Goal: Obtain resource: Download file/media

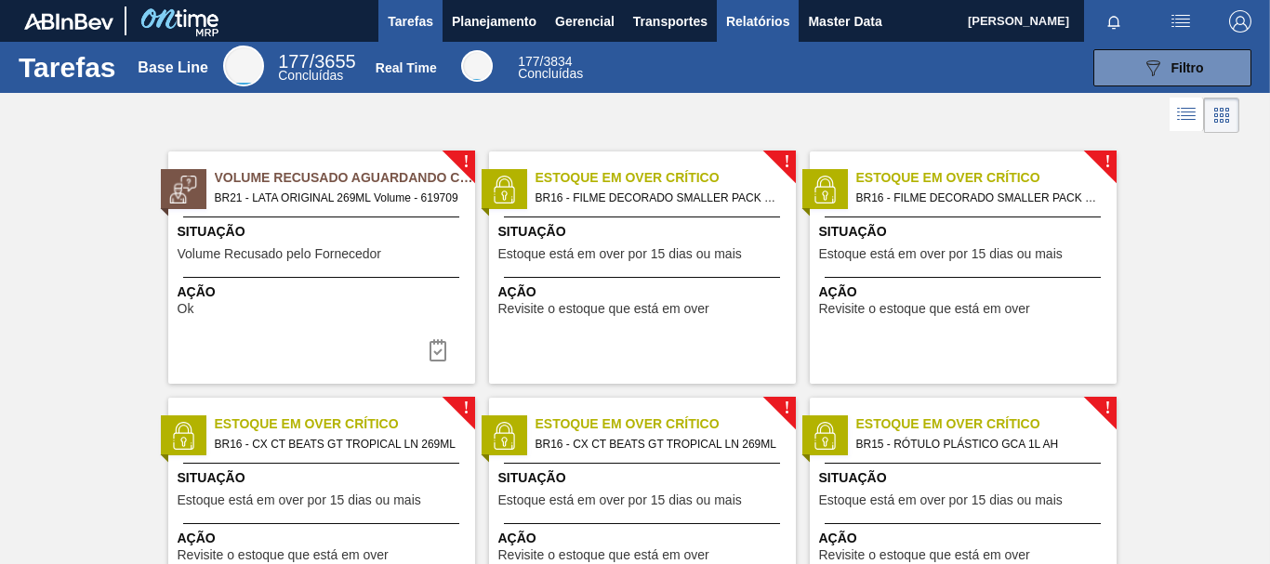
click at [771, 25] on span "Relatórios" at bounding box center [757, 21] width 63 height 22
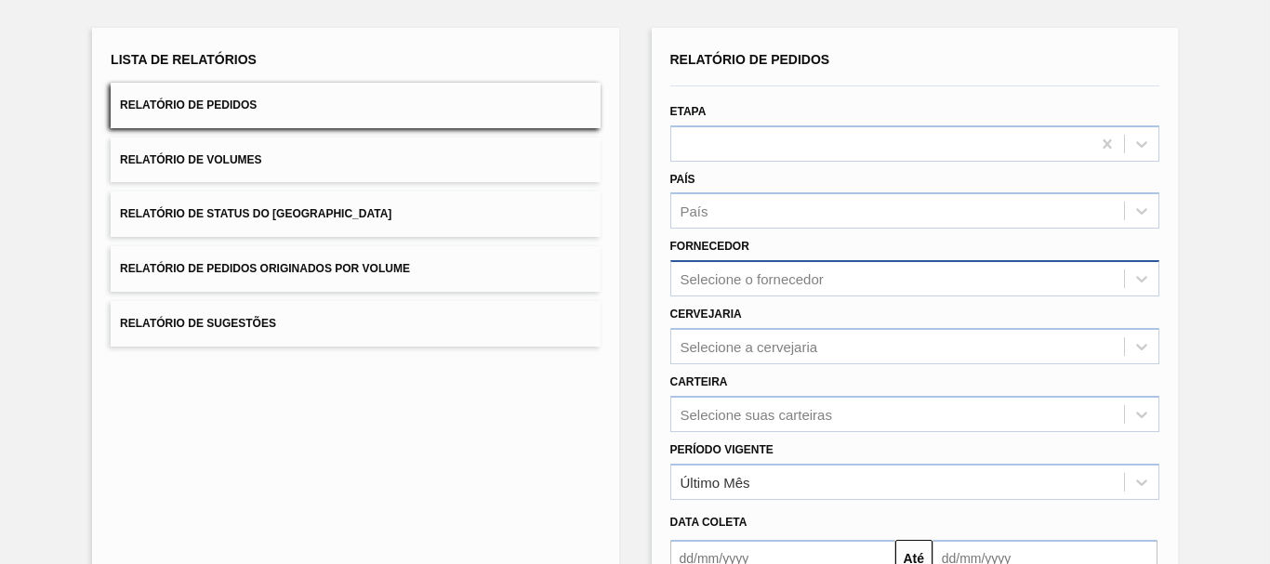
click at [730, 293] on div "Selecione o fornecedor" at bounding box center [914, 278] width 489 height 36
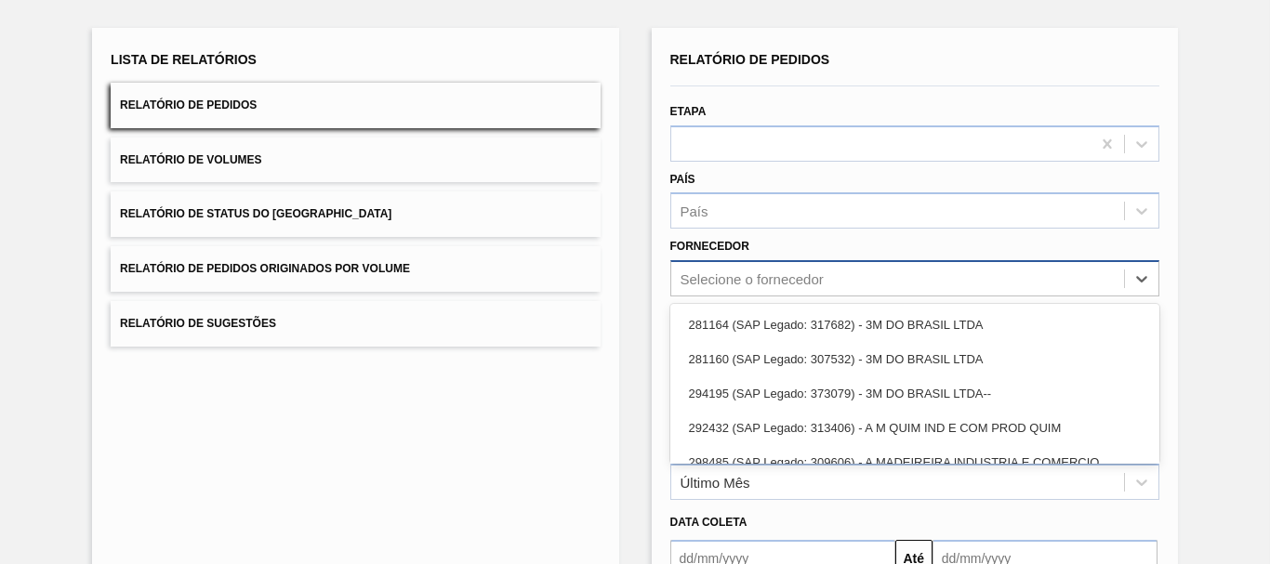
scroll to position [119, 0]
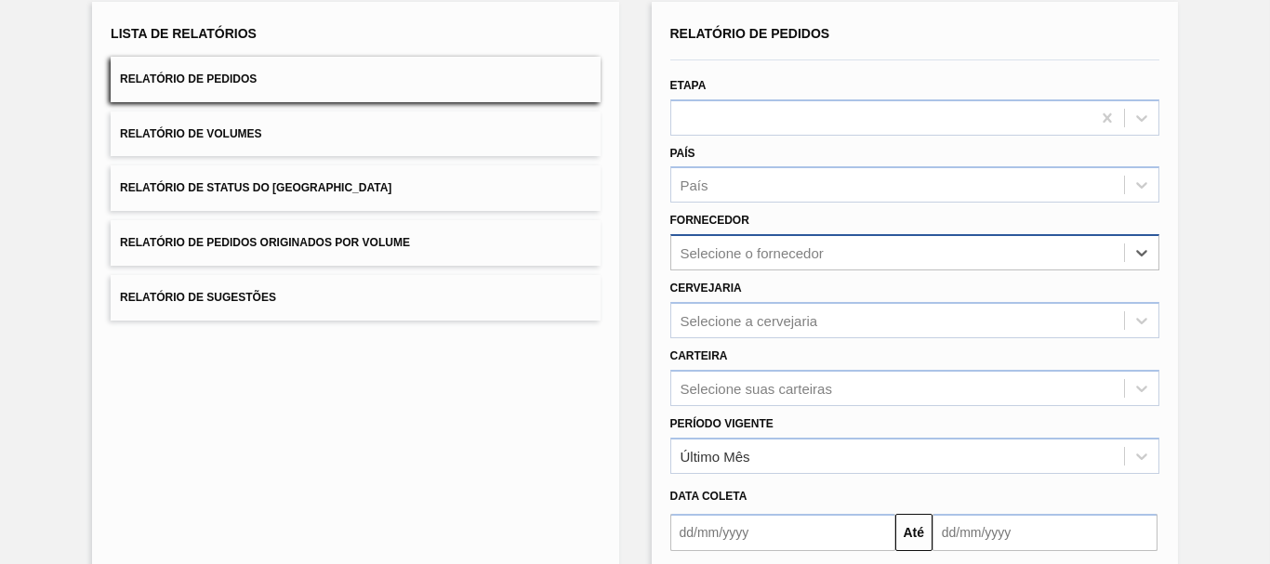
paste input "293289"
type input "293289"
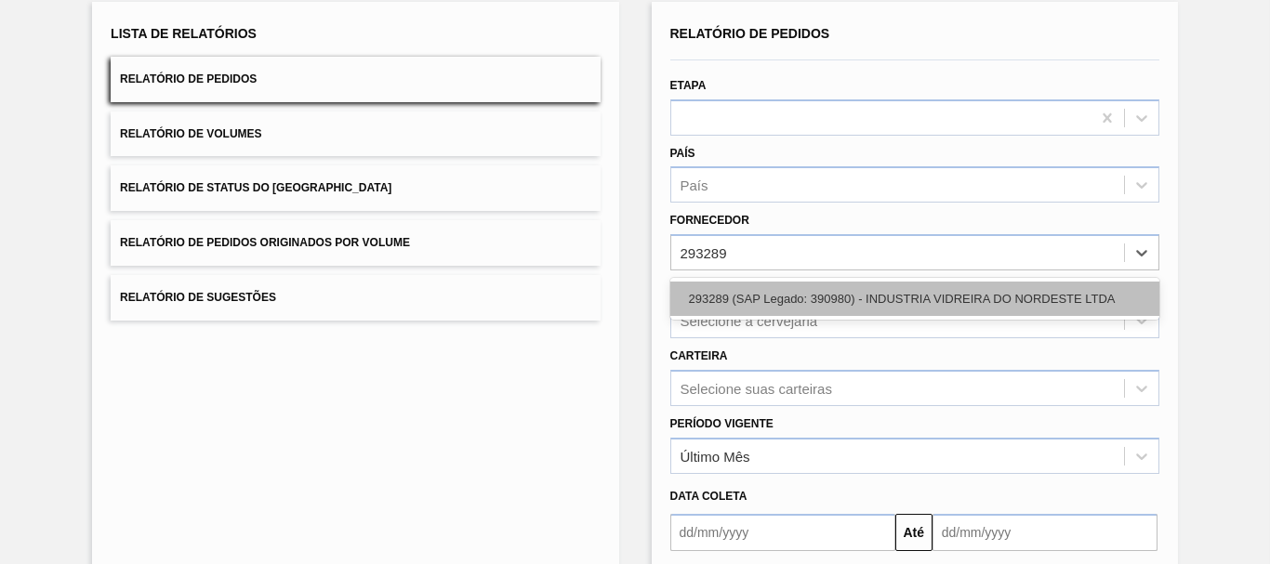
click at [724, 304] on div "293289 (SAP Legado: 390980) - INDUSTRIA VIDREIRA DO NORDESTE LTDA" at bounding box center [914, 299] width 489 height 34
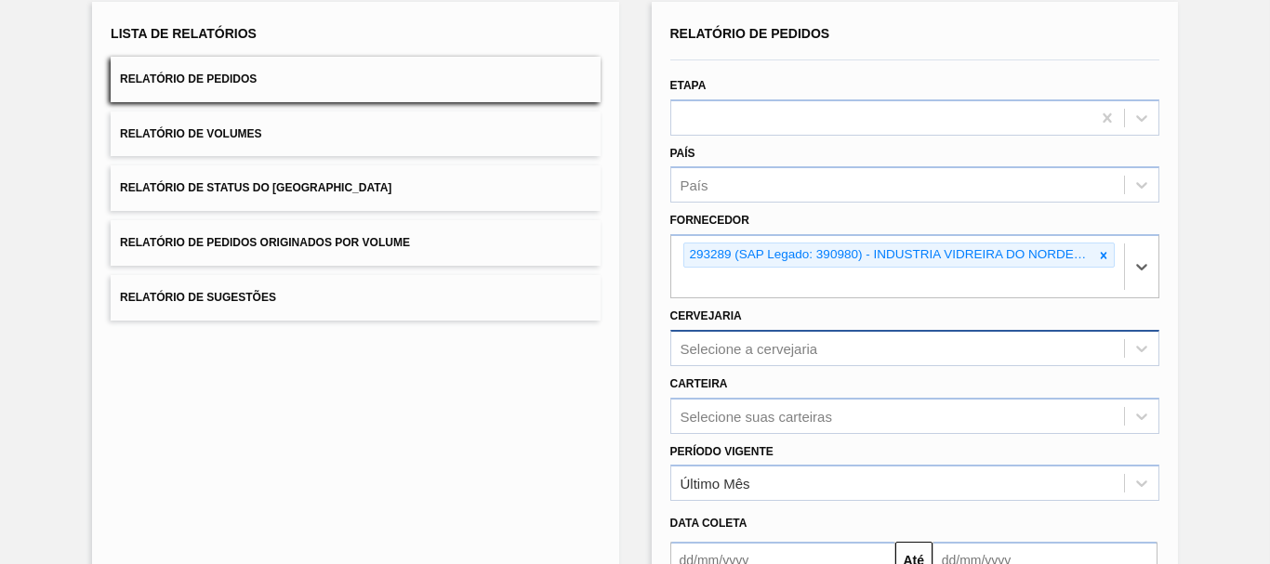
click at [726, 342] on div "Selecione a cervejaria" at bounding box center [914, 348] width 489 height 36
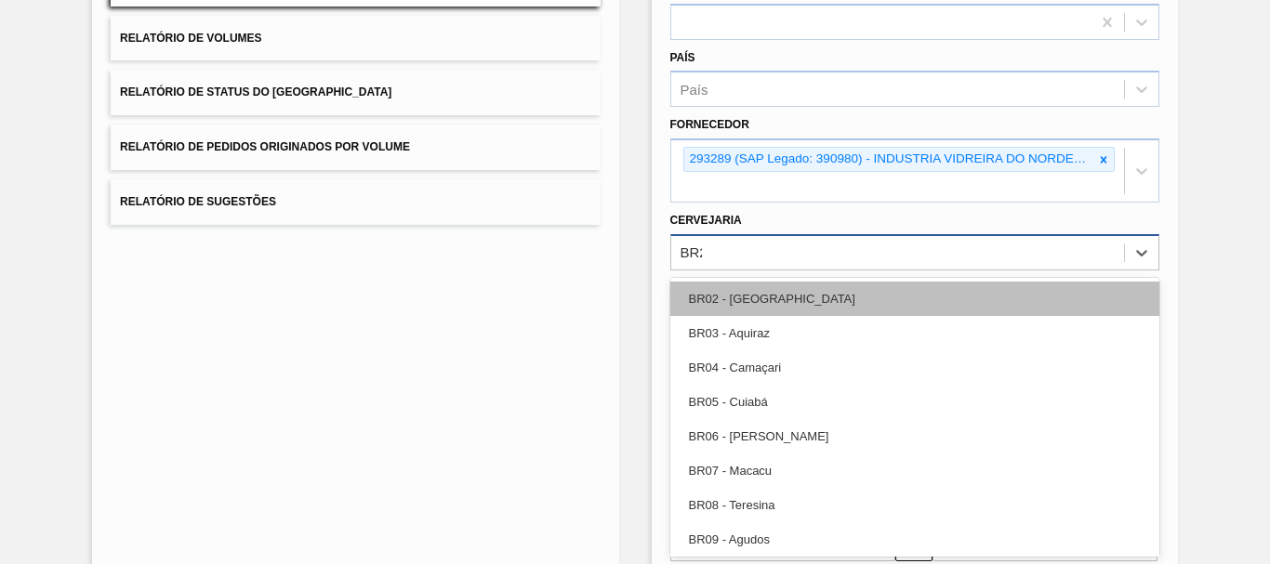
type input "BR23"
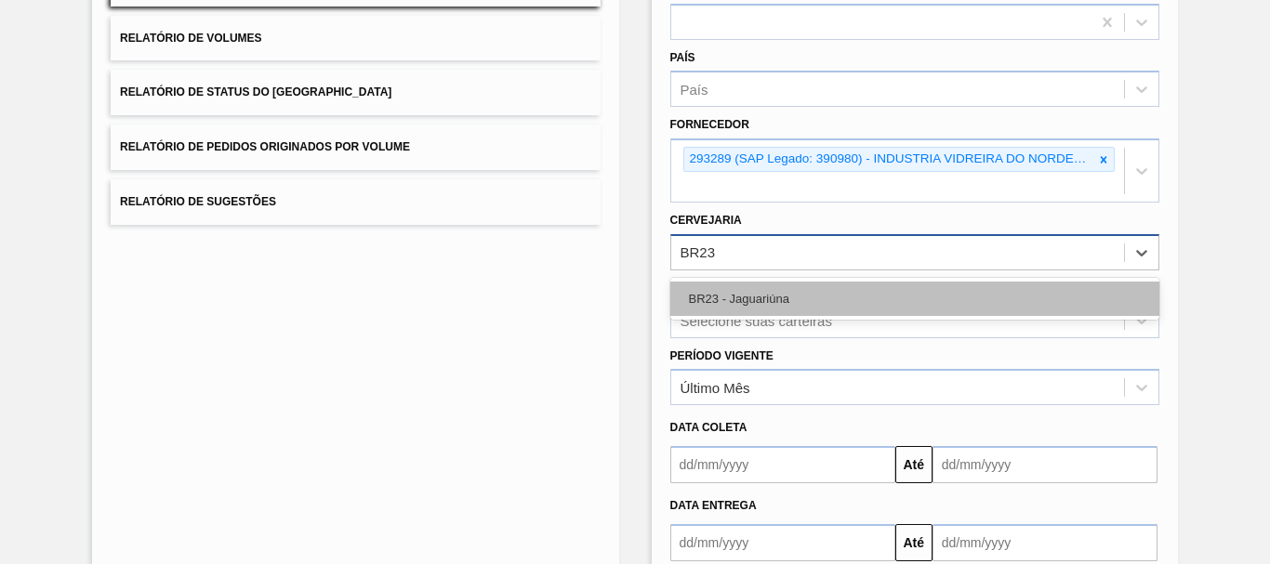
click at [745, 295] on div "BR23 - Jaguariúna" at bounding box center [914, 299] width 489 height 34
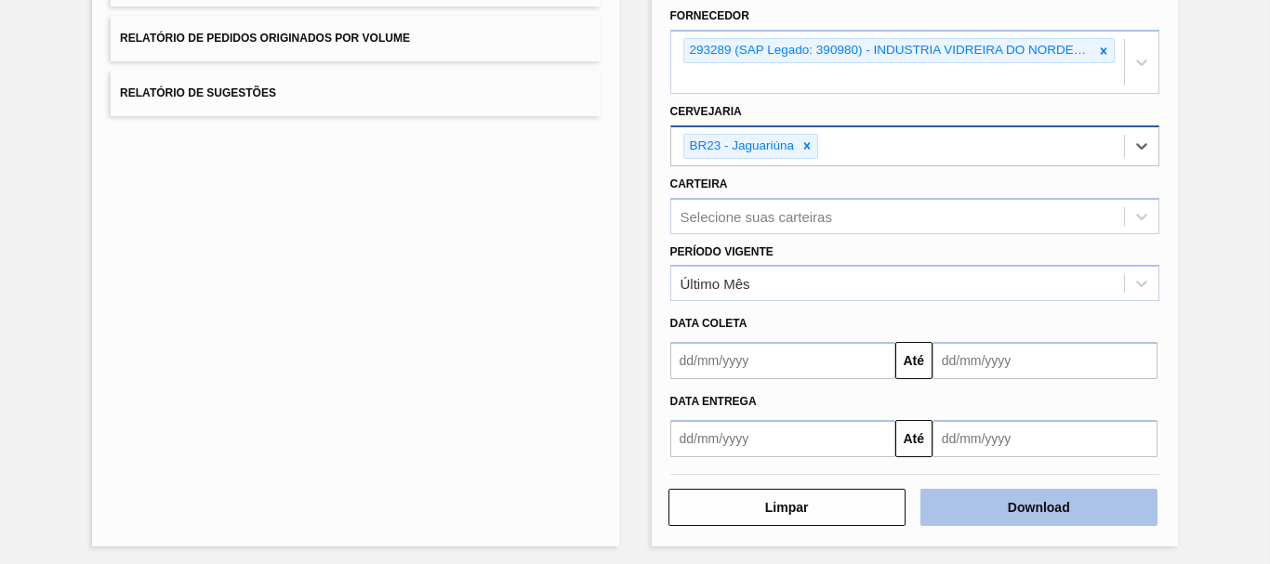
scroll to position [329, 0]
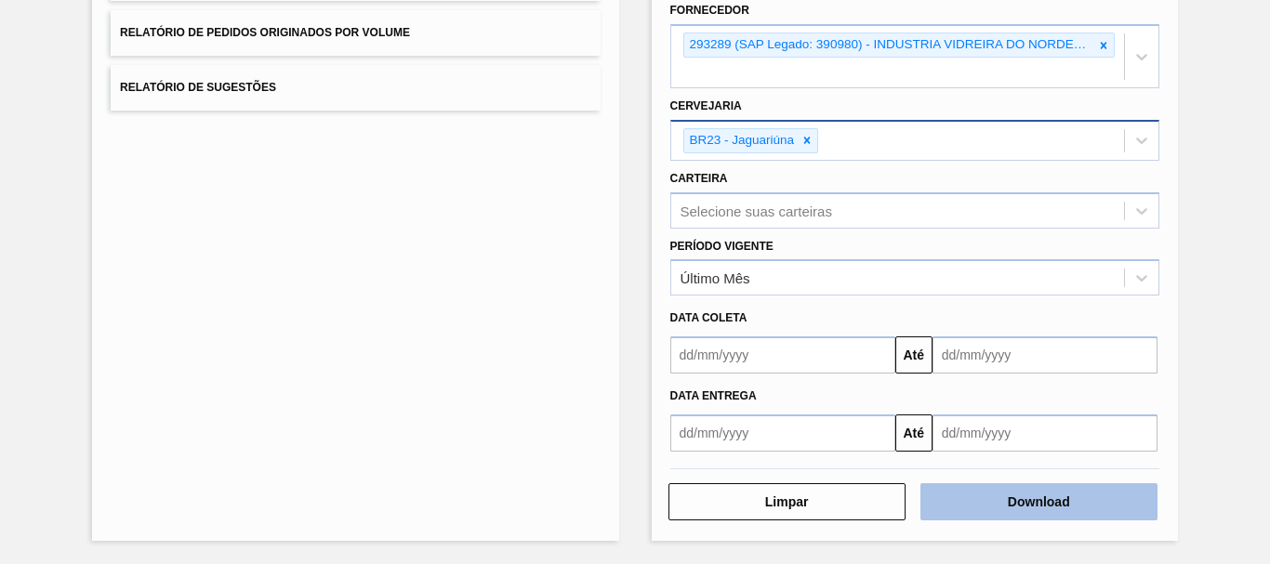
click at [1055, 511] on button "Download" at bounding box center [1039, 502] width 237 height 37
